Goal: Task Accomplishment & Management: Manage account settings

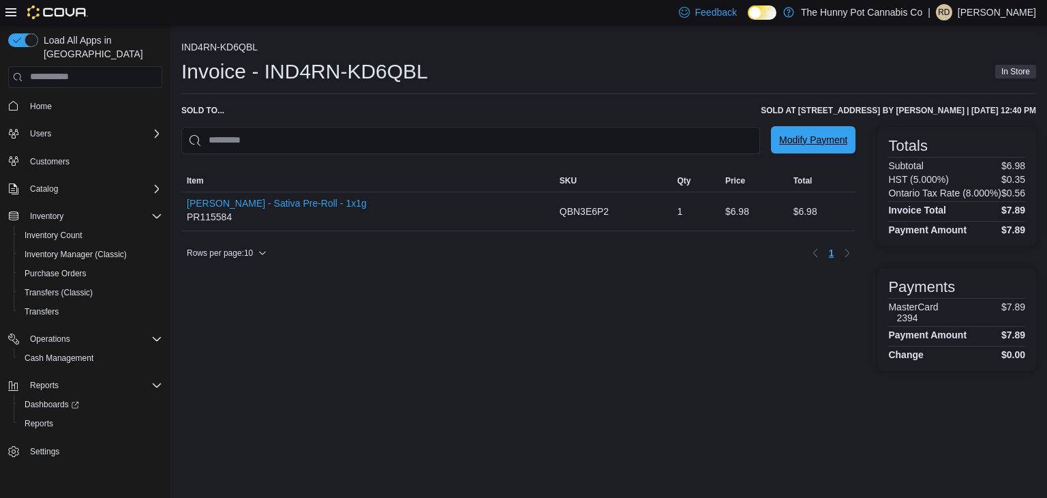
click at [798, 147] on span "Modify Payment" at bounding box center [813, 139] width 68 height 27
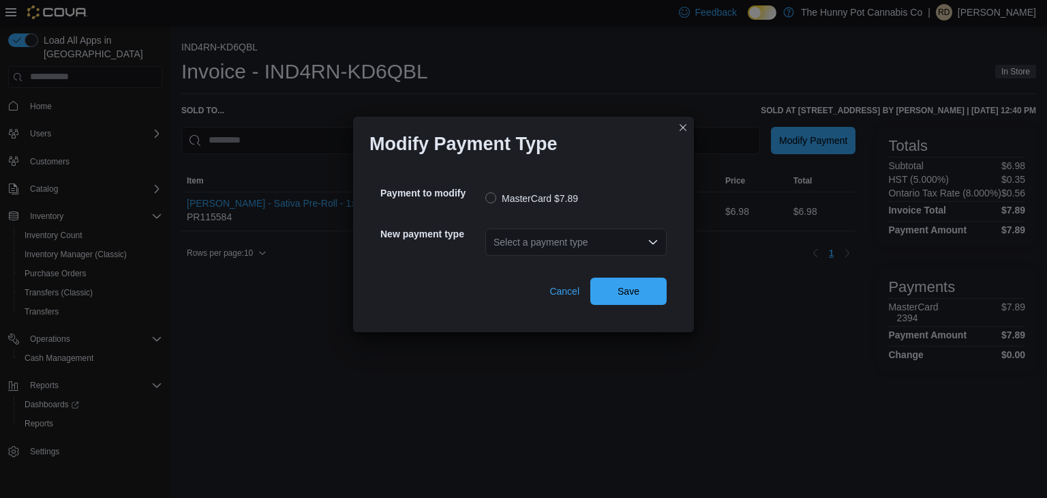
click at [574, 249] on div "Select a payment type" at bounding box center [575, 241] width 181 height 27
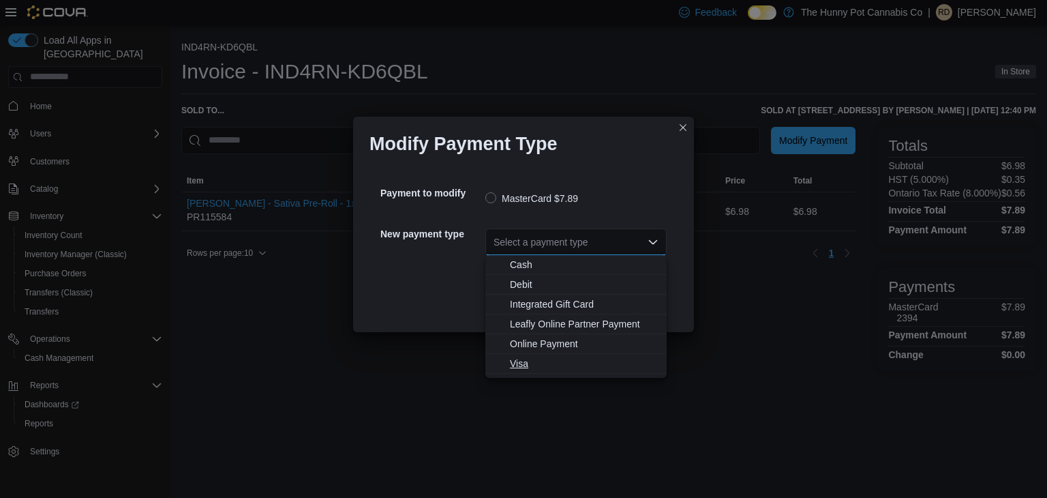
click at [528, 359] on span "Visa" at bounding box center [584, 364] width 149 height 14
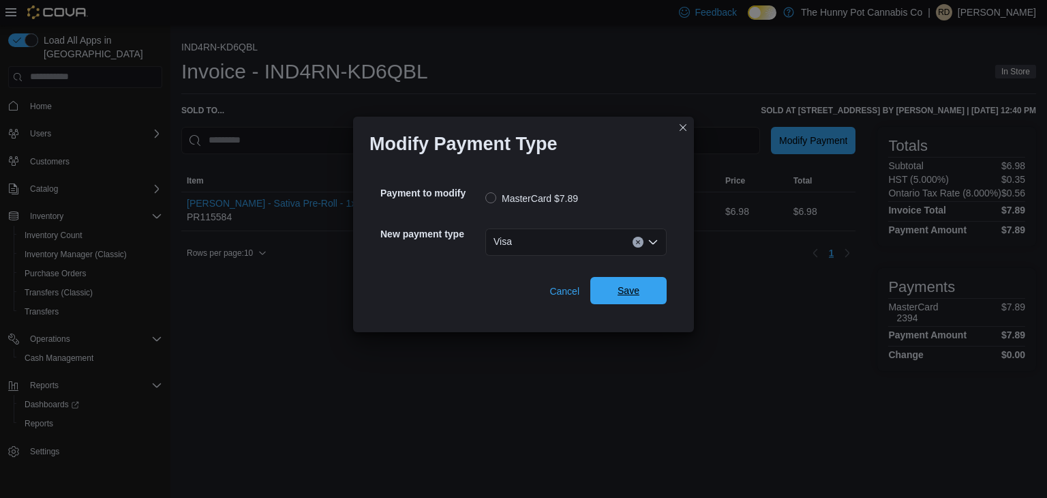
click at [620, 298] on span "Save" at bounding box center [629, 290] width 60 height 27
